Goal: Navigation & Orientation: Find specific page/section

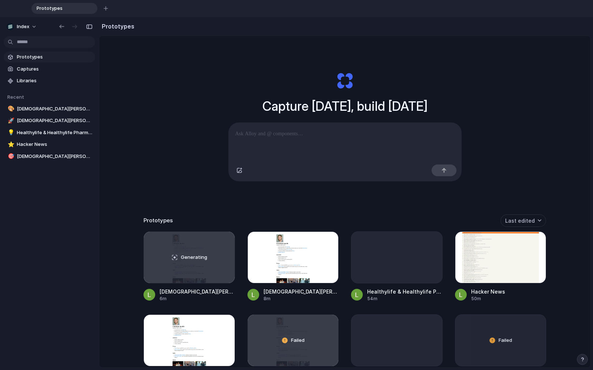
scroll to position [61, 0]
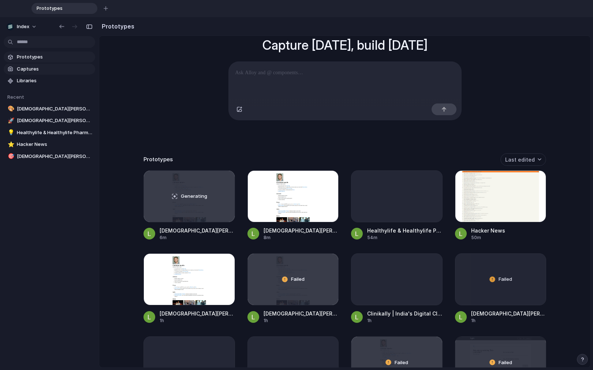
click at [39, 70] on span "Captures" at bounding box center [54, 68] width 75 height 7
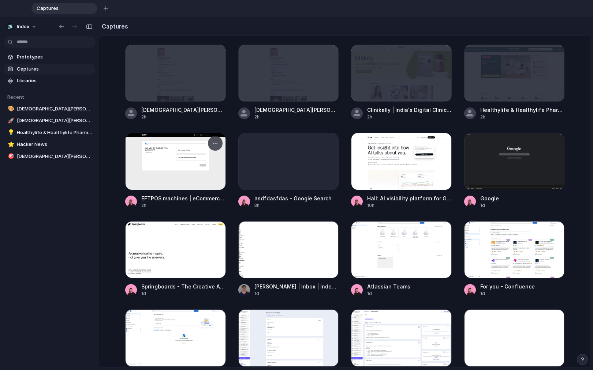
click at [160, 154] on div at bounding box center [175, 161] width 101 height 57
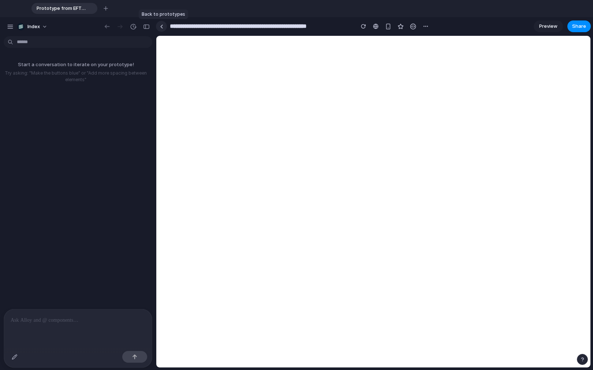
click at [164, 29] on link at bounding box center [161, 26] width 11 height 11
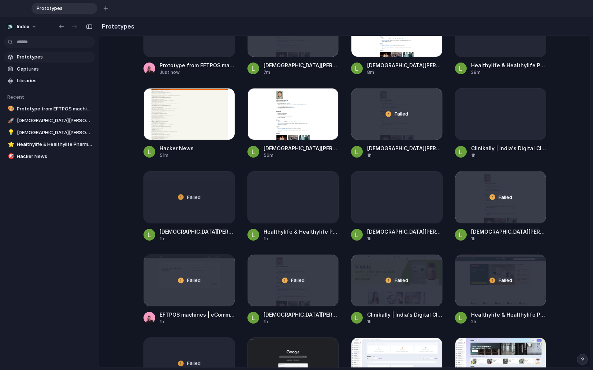
scroll to position [226, 0]
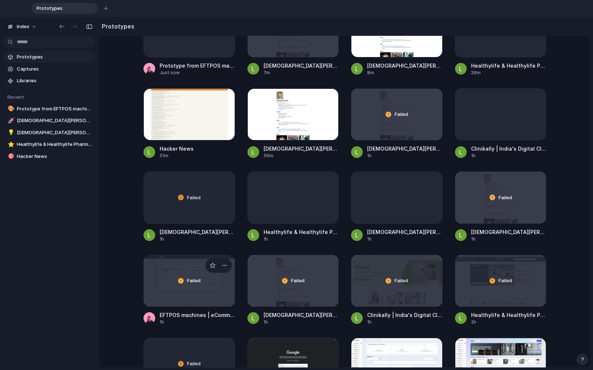
click at [177, 291] on div "Failed" at bounding box center [189, 280] width 91 height 51
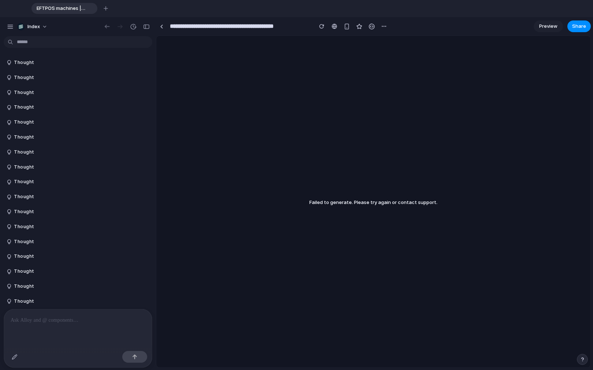
scroll to position [424, 0]
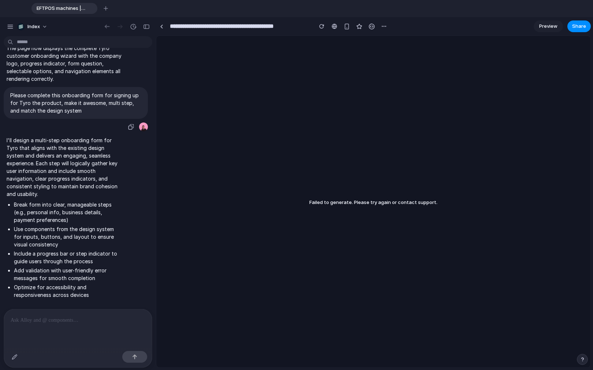
click at [55, 100] on p "Please complete this onboarding form for signing up for Tyro the product, make …" at bounding box center [75, 102] width 131 height 23
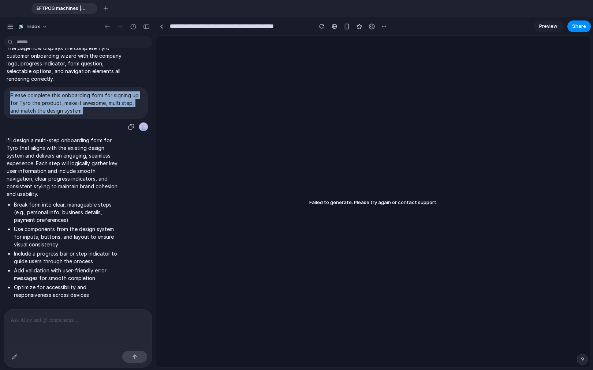
click at [55, 100] on p "Please complete this onboarding form for signing up for Tyro the product, make …" at bounding box center [75, 102] width 131 height 23
copy div "Please complete this onboarding form for signing up for Tyro the product, make …"
click at [66, 110] on p "Please complete this onboarding form for signing up for Tyro the product, make …" at bounding box center [75, 102] width 131 height 23
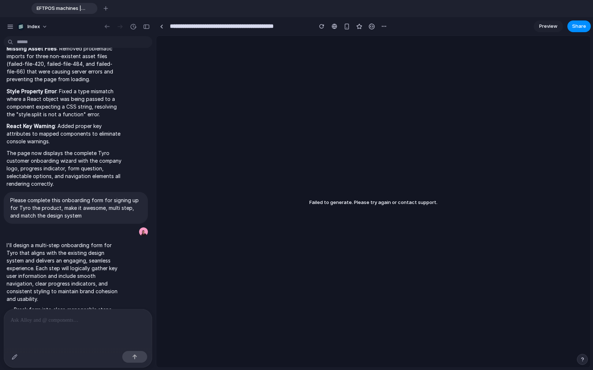
scroll to position [0, 0]
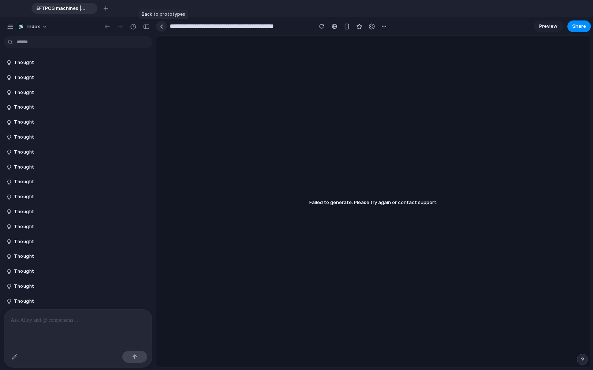
click at [163, 27] on link at bounding box center [161, 26] width 11 height 11
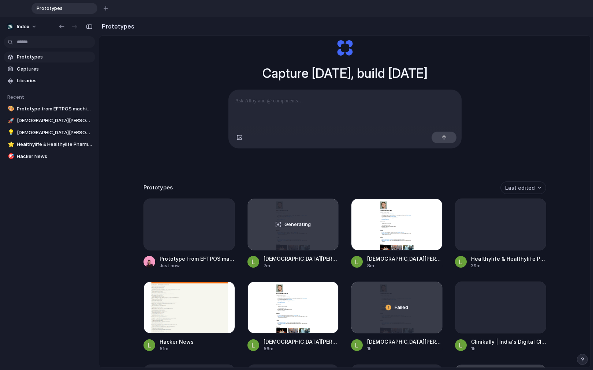
scroll to position [64, 0]
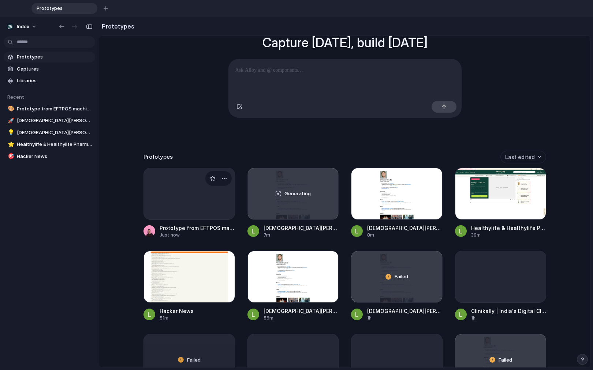
click at [198, 187] on div at bounding box center [188, 194] width 91 height 52
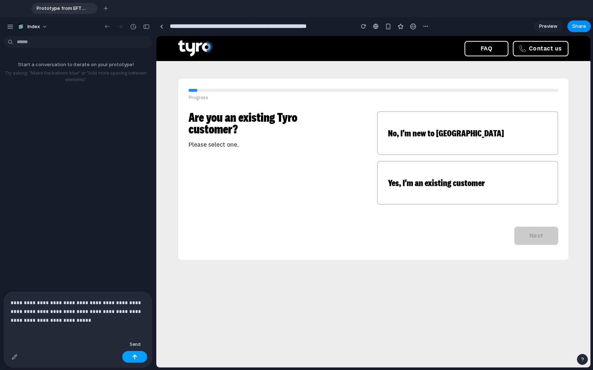
click at [136, 357] on div "button" at bounding box center [134, 357] width 5 height 5
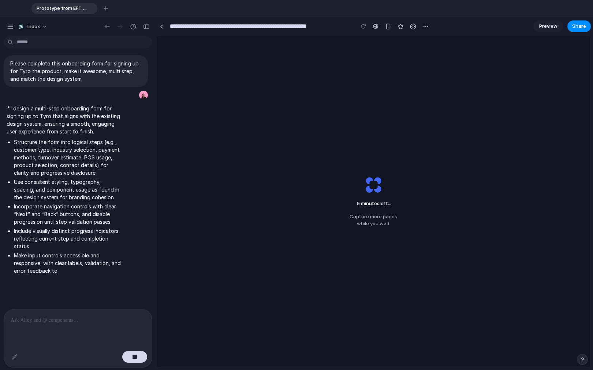
scroll to position [3, 0]
click at [374, 119] on div "5 minutes left Capture more pages while you wait" at bounding box center [373, 202] width 434 height 332
click at [203, 105] on div "5 minutes left Capture more pages while you wait" at bounding box center [373, 202] width 434 height 332
click at [158, 24] on link at bounding box center [161, 26] width 11 height 11
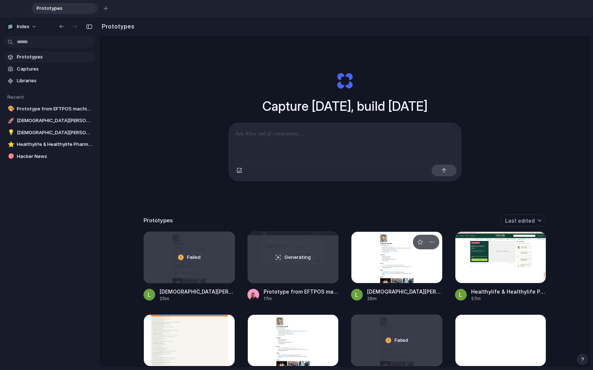
click at [395, 255] on div at bounding box center [396, 258] width 91 height 52
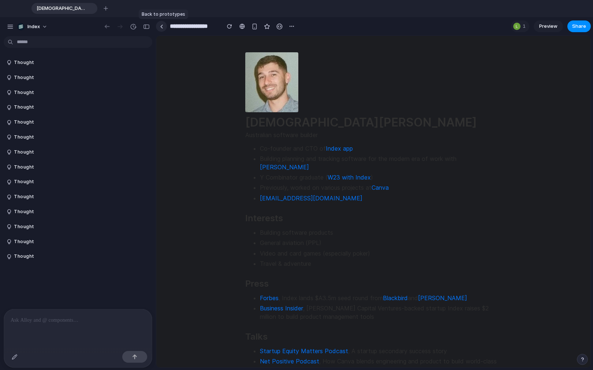
click at [164, 26] on link at bounding box center [161, 26] width 11 height 11
